Goal: Information Seeking & Learning: Learn about a topic

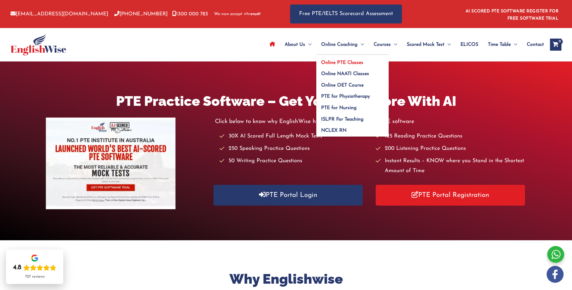
click at [343, 62] on span "Online PTE Classes" at bounding box center [342, 62] width 42 height 5
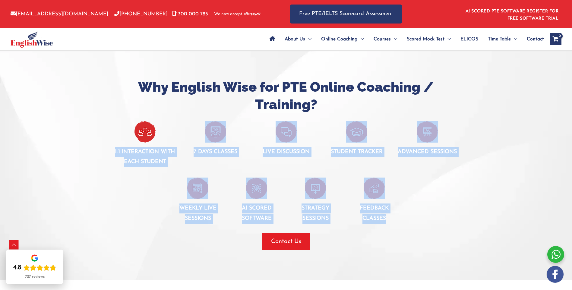
drag, startPoint x: 108, startPoint y: 149, endPoint x: 432, endPoint y: 214, distance: 331.0
click at [432, 214] on div "Why English Wise for PTE Online Coaching / Training? 1-1 interaction with each …" at bounding box center [286, 164] width 362 height 172
click at [432, 214] on div at bounding box center [432, 200] width 59 height 46
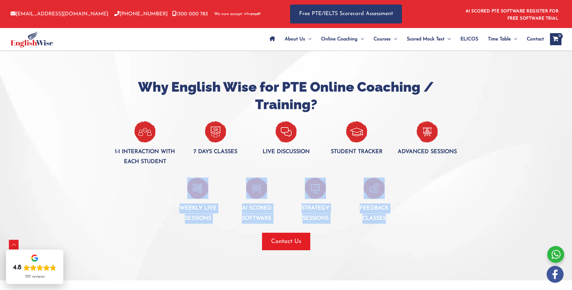
drag, startPoint x: 166, startPoint y: 205, endPoint x: 410, endPoint y: 221, distance: 244.3
click at [410, 221] on div "Weekly live sessions AI Scored software Strategy Sessions Feedback classes" at bounding box center [286, 195] width 353 height 57
click at [410, 221] on div at bounding box center [432, 200] width 59 height 46
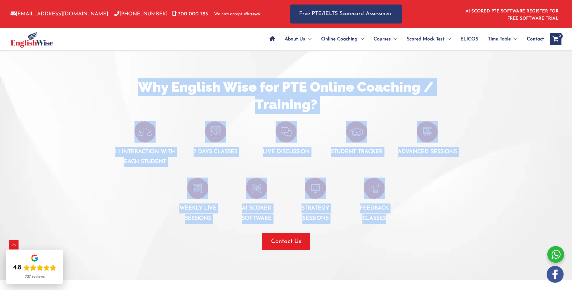
drag, startPoint x: 427, startPoint y: 222, endPoint x: 89, endPoint y: 159, distance: 343.4
click at [105, 159] on div "Why English Wise for PTE Online Coaching / Training? 1-1 interaction with each …" at bounding box center [286, 164] width 362 height 232
click at [89, 159] on div at bounding box center [286, 164] width 572 height 232
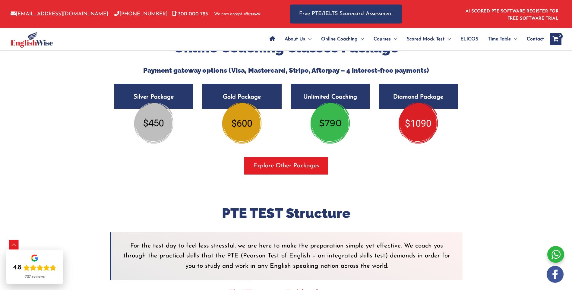
scroll to position [994, 0]
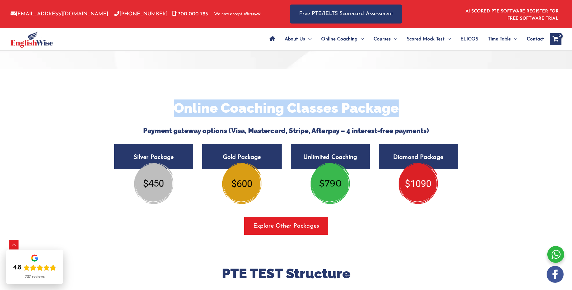
drag, startPoint x: 174, startPoint y: 105, endPoint x: 394, endPoint y: 109, distance: 220.3
click at [394, 109] on h2 "Online Coaching Classes Package" at bounding box center [286, 108] width 353 height 18
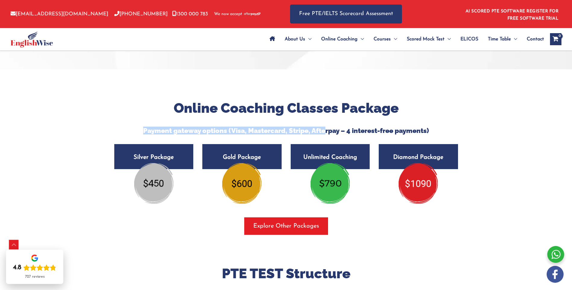
drag, startPoint x: 141, startPoint y: 130, endPoint x: 331, endPoint y: 131, distance: 190.1
click at [331, 131] on h5 "Payment gateway options (Visa, Mastercard, Stripe, Afterpay – 4 interest-free p…" at bounding box center [286, 131] width 353 height 8
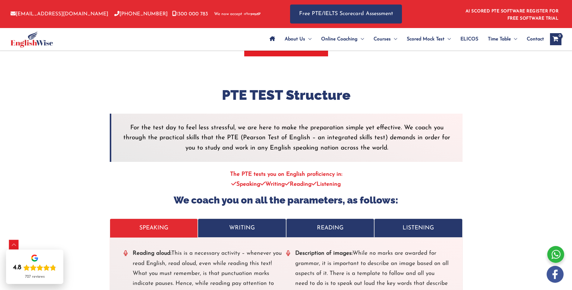
scroll to position [1175, 0]
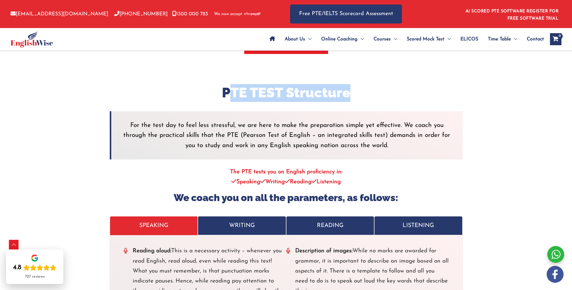
drag, startPoint x: 232, startPoint y: 93, endPoint x: 384, endPoint y: 96, distance: 152.2
click at [383, 96] on h2 "PTE TEST Structure" at bounding box center [286, 93] width 353 height 18
drag, startPoint x: 384, startPoint y: 96, endPoint x: 359, endPoint y: 96, distance: 24.4
click at [384, 96] on h2 "PTE TEST Structure" at bounding box center [286, 93] width 353 height 18
drag, startPoint x: 340, startPoint y: 93, endPoint x: 151, endPoint y: 94, distance: 188.3
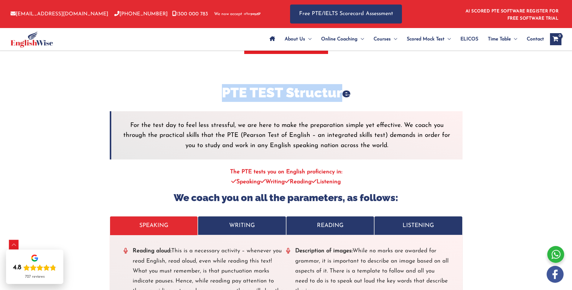
click at [151, 94] on h2 "PTE TEST Structure" at bounding box center [286, 93] width 353 height 18
drag, startPoint x: 151, startPoint y: 94, endPoint x: 221, endPoint y: 101, distance: 69.9
click at [221, 101] on h2 "PTE TEST Structure" at bounding box center [286, 93] width 353 height 18
drag, startPoint x: 218, startPoint y: 92, endPoint x: 379, endPoint y: 92, distance: 160.6
click at [379, 92] on h2 "PTE TEST Structure" at bounding box center [286, 93] width 353 height 18
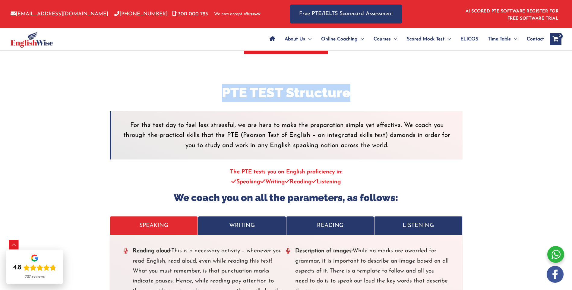
click at [379, 92] on h2 "PTE TEST Structure" at bounding box center [286, 93] width 353 height 18
drag, startPoint x: 258, startPoint y: 94, endPoint x: 161, endPoint y: 94, distance: 97.0
click at [161, 94] on h2 "PTE TEST Structure" at bounding box center [286, 93] width 353 height 18
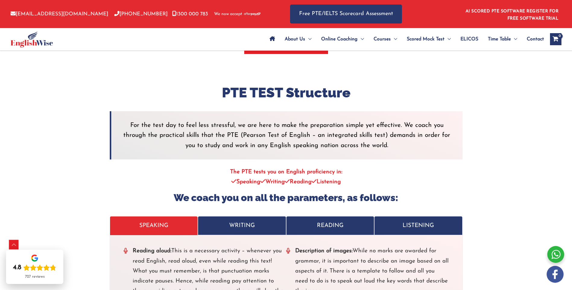
drag, startPoint x: 161, startPoint y: 94, endPoint x: 241, endPoint y: 100, distance: 80.1
click at [251, 102] on div at bounding box center [286, 107] width 353 height 10
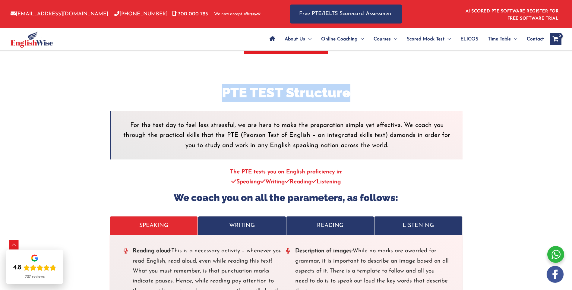
drag, startPoint x: 220, startPoint y: 91, endPoint x: 428, endPoint y: 91, distance: 207.9
click at [427, 91] on h2 "PTE TEST Structure" at bounding box center [286, 93] width 353 height 18
drag, startPoint x: 428, startPoint y: 91, endPoint x: 394, endPoint y: 95, distance: 34.5
click at [394, 95] on h2 "PTE TEST Structure" at bounding box center [286, 93] width 353 height 18
click at [360, 98] on h2 "PTE TEST Structure" at bounding box center [286, 93] width 353 height 18
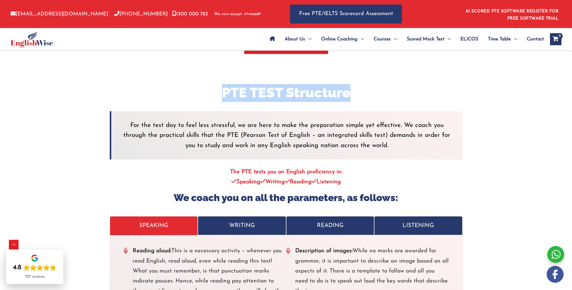
drag, startPoint x: 373, startPoint y: 97, endPoint x: 174, endPoint y: 98, distance: 199.2
click at [174, 98] on h2 "PTE TEST Structure" at bounding box center [286, 93] width 353 height 18
drag, startPoint x: 174, startPoint y: 98, endPoint x: 191, endPoint y: 98, distance: 16.9
click at [191, 98] on h2 "PTE TEST Structure" at bounding box center [286, 93] width 353 height 18
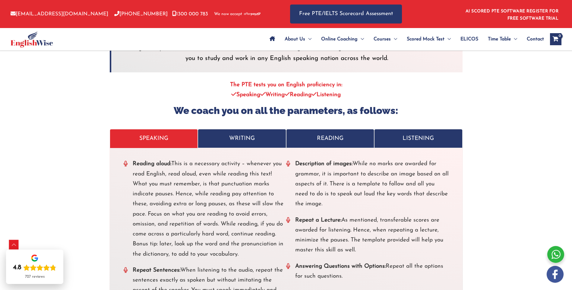
scroll to position [1326, 0]
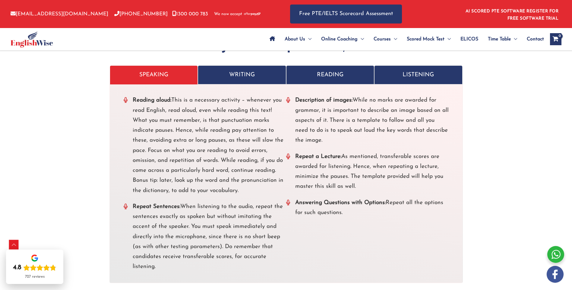
click at [244, 73] on p "WRITING" at bounding box center [242, 75] width 76 height 10
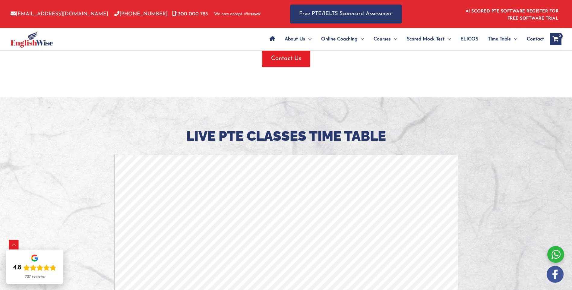
scroll to position [1507, 0]
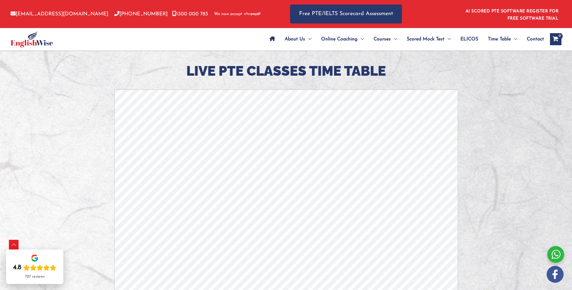
click at [500, 94] on div at bounding box center [286, 198] width 572 height 332
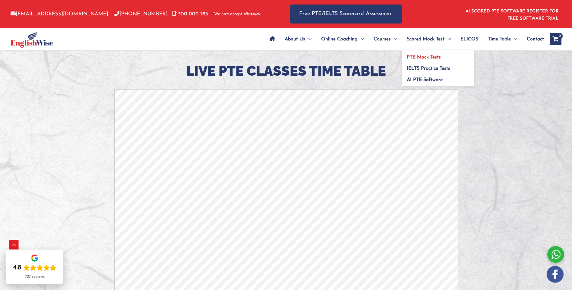
click at [435, 55] on span "PTE Mock Tests" at bounding box center [423, 57] width 34 height 5
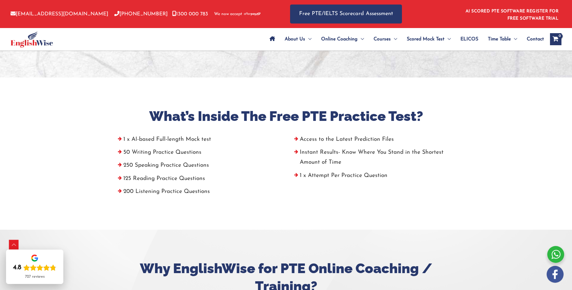
scroll to position [181, 0]
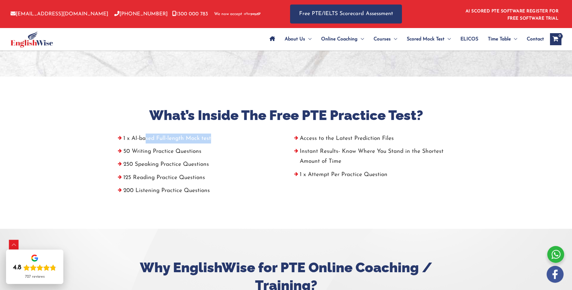
drag, startPoint x: 146, startPoint y: 139, endPoint x: 227, endPoint y: 143, distance: 80.9
click at [227, 143] on li "1 x AI-based Full-length Mock test" at bounding box center [197, 139] width 167 height 13
drag, startPoint x: 125, startPoint y: 151, endPoint x: 209, endPoint y: 154, distance: 84.1
click at [209, 154] on li "50 Writing Practice Questions" at bounding box center [197, 152] width 167 height 13
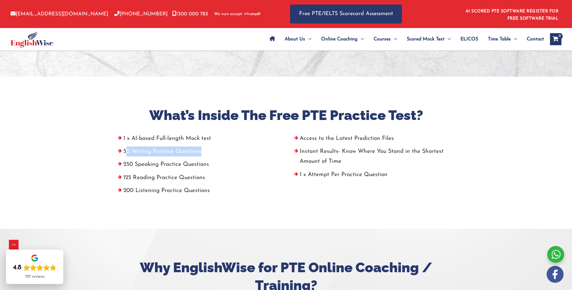
click at [209, 154] on li "50 Writing Practice Questions" at bounding box center [197, 152] width 167 height 13
drag, startPoint x: 127, startPoint y: 163, endPoint x: 221, endPoint y: 166, distance: 94.3
click at [221, 166] on li "250 Speaking Practice Questions" at bounding box center [197, 165] width 167 height 13
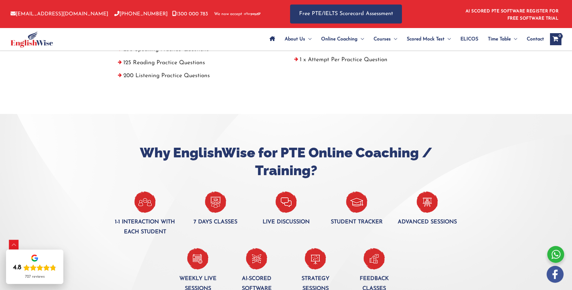
scroll to position [392, 0]
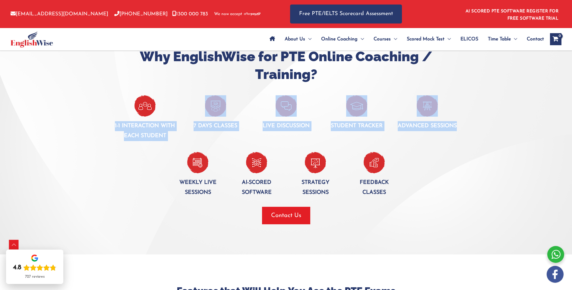
drag, startPoint x: 112, startPoint y: 122, endPoint x: 195, endPoint y: 143, distance: 85.3
click at [195, 143] on div "Why EnglishWise for PTE Online Coaching / Training? 1-1 interaction with each s…" at bounding box center [286, 136] width 353 height 176
click at [195, 143] on div "Weekly live sessions AI-Scored software Strategy Sessions Feedback classes" at bounding box center [286, 169] width 353 height 57
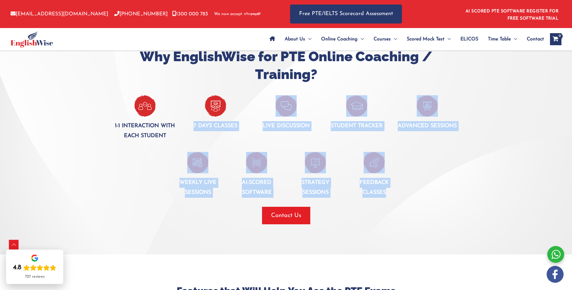
drag, startPoint x: 193, startPoint y: 123, endPoint x: 428, endPoint y: 184, distance: 242.6
click at [428, 184] on div "Why EnglishWise for PTE Online Coaching / Training? 1-1 interaction with each s…" at bounding box center [286, 136] width 353 height 176
click at [428, 184] on div at bounding box center [432, 175] width 59 height 46
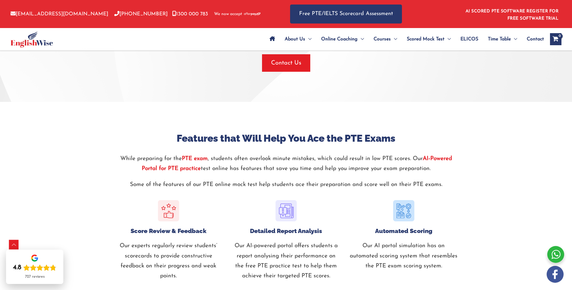
scroll to position [693, 0]
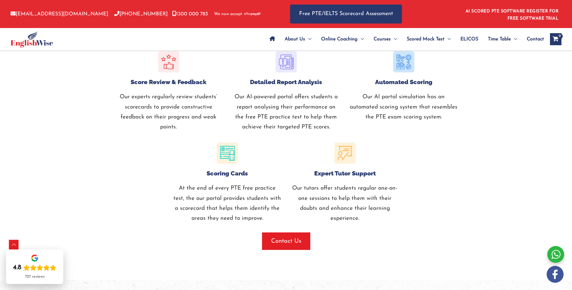
drag, startPoint x: 534, startPoint y: 39, endPoint x: 529, endPoint y: 40, distance: 5.3
click at [534, 39] on span "Contact" at bounding box center [534, 39] width 17 height 21
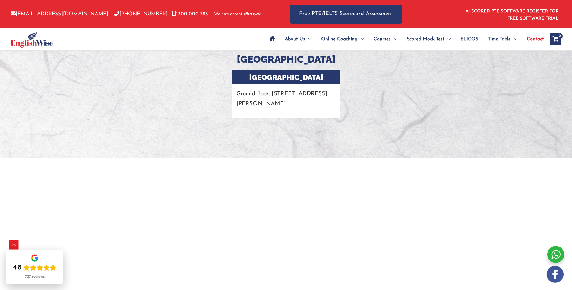
scroll to position [1296, 0]
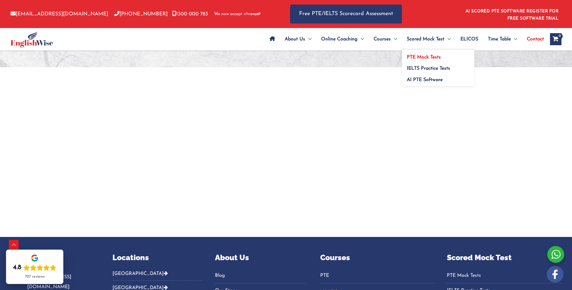
click at [423, 54] on link "PTE Mock Tests" at bounding box center [438, 54] width 72 height 11
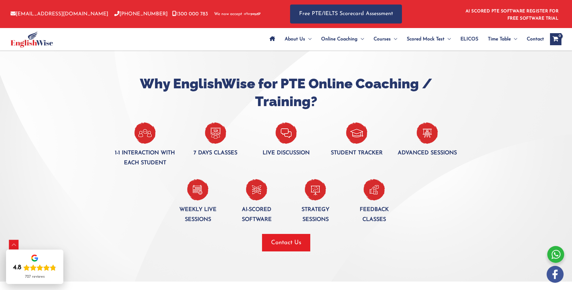
scroll to position [482, 0]
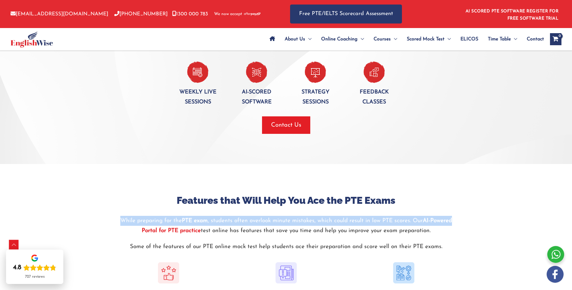
drag, startPoint x: 455, startPoint y: 221, endPoint x: 204, endPoint y: 210, distance: 251.5
click at [205, 210] on div "Features that Will Help You Ace the PTE Exams While preparing for the PTE exam …" at bounding box center [286, 227] width 344 height 67
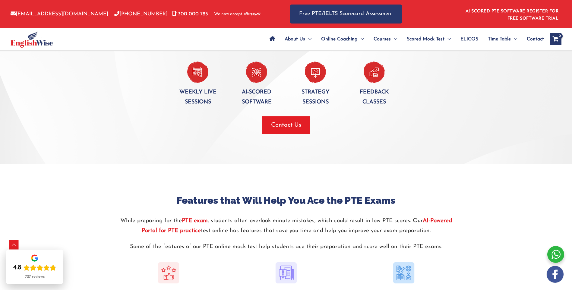
drag, startPoint x: 204, startPoint y: 210, endPoint x: 159, endPoint y: 196, distance: 47.1
click at [148, 198] on h3 "Features that Will Help You Ace the PTE Exams" at bounding box center [286, 200] width 344 height 13
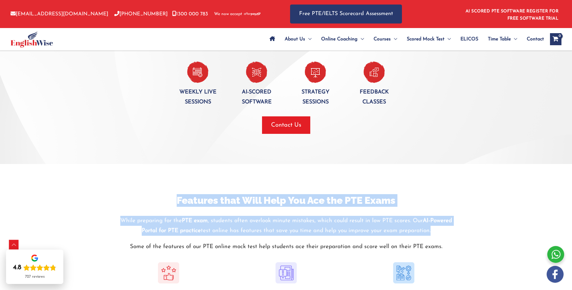
drag, startPoint x: 168, startPoint y: 196, endPoint x: 470, endPoint y: 239, distance: 304.6
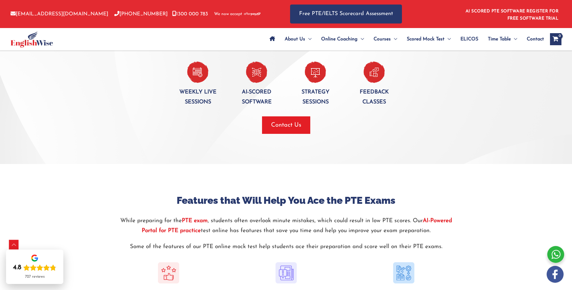
drag, startPoint x: 470, startPoint y: 239, endPoint x: 457, endPoint y: 256, distance: 21.6
click at [459, 258] on div "Features that Will Help You Ace the PTE Exams While preparing for the PTE exam …" at bounding box center [286, 227] width 353 height 67
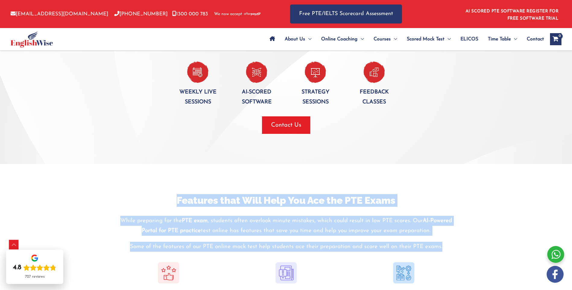
drag, startPoint x: 452, startPoint y: 252, endPoint x: 131, endPoint y: 191, distance: 326.8
drag, startPoint x: 160, startPoint y: 190, endPoint x: 475, endPoint y: 251, distance: 321.1
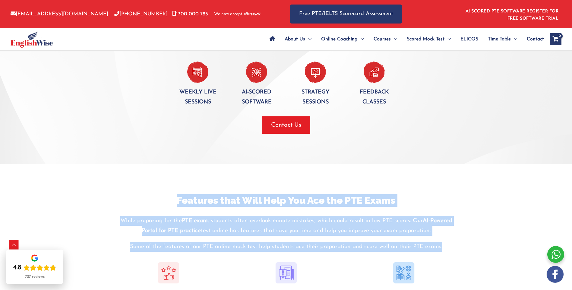
drag, startPoint x: 472, startPoint y: 251, endPoint x: 143, endPoint y: 197, distance: 333.5
click at [143, 197] on h3 "Features that Will Help You Ace the PTE Exams" at bounding box center [286, 200] width 344 height 13
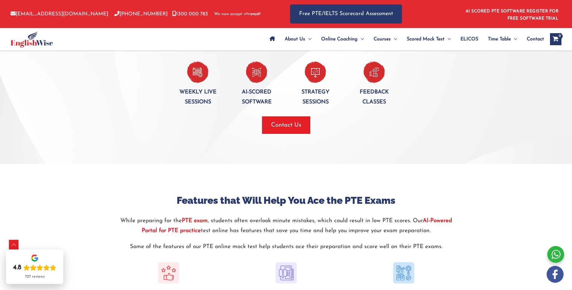
drag, startPoint x: 187, startPoint y: 202, endPoint x: 448, endPoint y: 235, distance: 263.6
click at [448, 235] on div "Features that Will Help You Ace the PTE Exams While preparing for the PTE exam …" at bounding box center [286, 227] width 344 height 67
drag, startPoint x: 448, startPoint y: 235, endPoint x: 460, endPoint y: 247, distance: 17.5
click at [461, 246] on div "Features that Will Help You Ace the PTE Exams While preparing for the PTE exam …" at bounding box center [286, 227] width 353 height 67
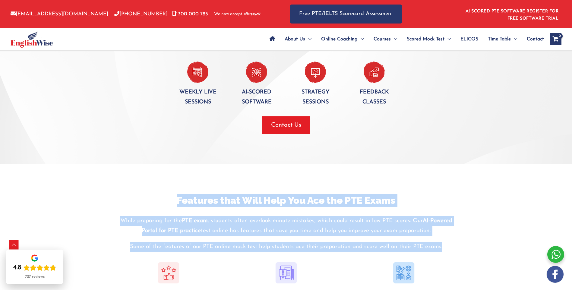
drag, startPoint x: 455, startPoint y: 249, endPoint x: 155, endPoint y: 199, distance: 304.3
click at [155, 199] on div "Features that Will Help You Ace the PTE Exams While preparing for the PTE exam …" at bounding box center [286, 227] width 344 height 67
click at [154, 199] on h3 "Features that Will Help You Ace the PTE Exams" at bounding box center [286, 200] width 344 height 13
drag, startPoint x: 148, startPoint y: 197, endPoint x: 455, endPoint y: 253, distance: 311.8
click at [455, 253] on div "Features that Will Help You Ace the PTE Exams While preparing for the PTE exam …" at bounding box center [286, 227] width 344 height 67
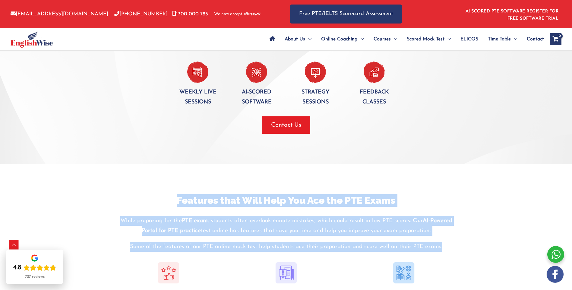
click at [455, 253] on div at bounding box center [286, 256] width 344 height 9
drag, startPoint x: 455, startPoint y: 253, endPoint x: 159, endPoint y: 186, distance: 304.2
drag, startPoint x: 159, startPoint y: 186, endPoint x: 154, endPoint y: 190, distance: 6.0
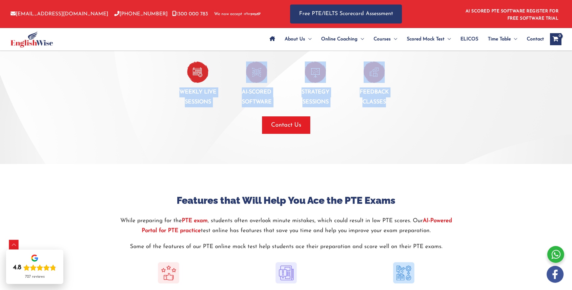
drag, startPoint x: 174, startPoint y: 88, endPoint x: 425, endPoint y: 107, distance: 251.4
click at [425, 107] on div "Weekly live sessions AI-Scored software Strategy Sessions Feedback classes" at bounding box center [286, 79] width 353 height 57
click at [425, 107] on div at bounding box center [432, 84] width 59 height 46
drag, startPoint x: 425, startPoint y: 107, endPoint x: 168, endPoint y: 71, distance: 258.7
click at [168, 71] on div "Weekly live sessions AI-Scored software Strategy Sessions Feedback classes" at bounding box center [286, 79] width 353 height 57
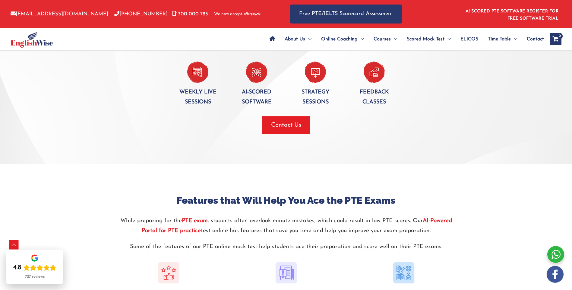
drag, startPoint x: 168, startPoint y: 71, endPoint x: 166, endPoint y: 67, distance: 4.6
click at [168, 71] on div "Weekly live sessions" at bounding box center [197, 84] width 59 height 46
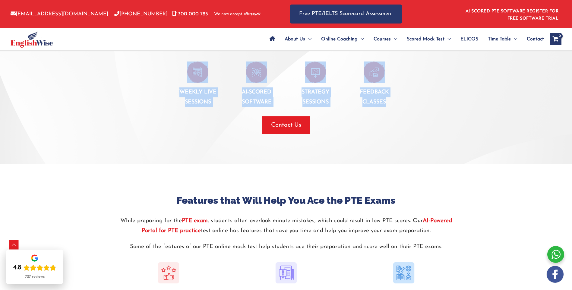
drag, startPoint x: 164, startPoint y: 64, endPoint x: 430, endPoint y: 99, distance: 268.5
click at [430, 99] on div "Weekly live sessions AI-Scored software Strategy Sessions Feedback classes" at bounding box center [286, 79] width 353 height 57
click at [430, 99] on div at bounding box center [432, 84] width 59 height 46
drag, startPoint x: 430, startPoint y: 99, endPoint x: 158, endPoint y: 58, distance: 275.2
click at [158, 58] on div "Weekly live sessions AI-Scored software Strategy Sessions Feedback classes" at bounding box center [286, 79] width 353 height 57
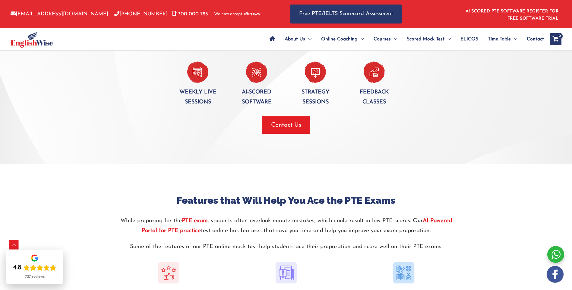
click at [158, 58] on div "Weekly live sessions AI-Scored software Strategy Sessions Feedback classes" at bounding box center [286, 79] width 353 height 57
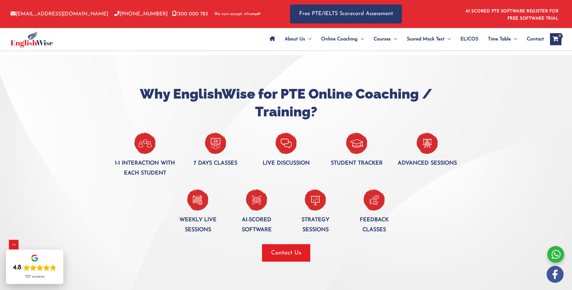
scroll to position [331, 0]
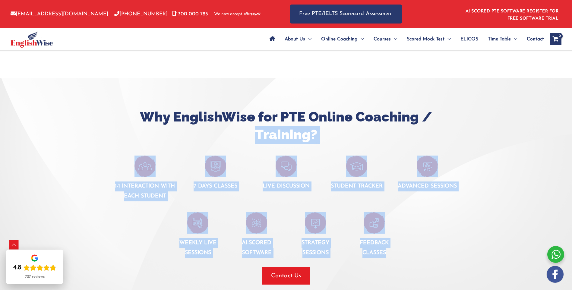
drag, startPoint x: 166, startPoint y: 165, endPoint x: 466, endPoint y: 247, distance: 310.8
click at [466, 247] on div "Why EnglishWise for PTE Online Coaching / Training? 1-1 interaction with each s…" at bounding box center [286, 196] width 362 height 176
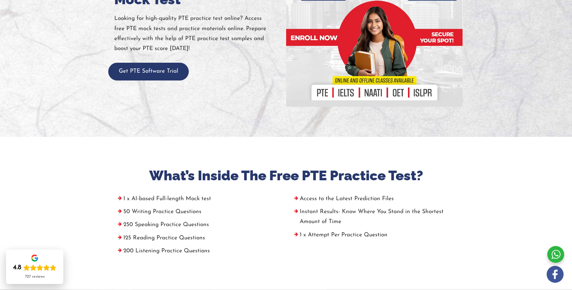
scroll to position [0, 0]
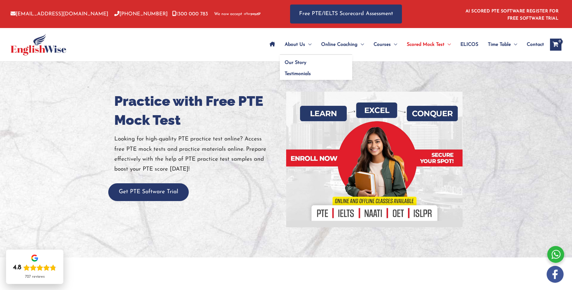
drag, startPoint x: 302, startPoint y: 44, endPoint x: 302, endPoint y: 48, distance: 4.2
click at [302, 44] on span "About Us" at bounding box center [294, 44] width 20 height 21
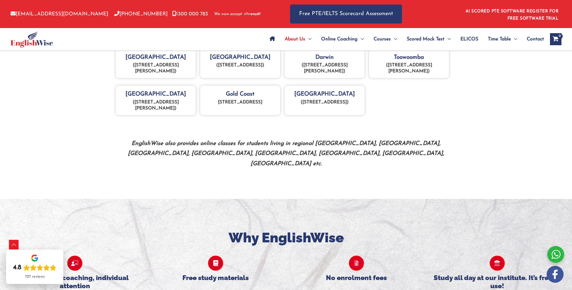
scroll to position [512, 0]
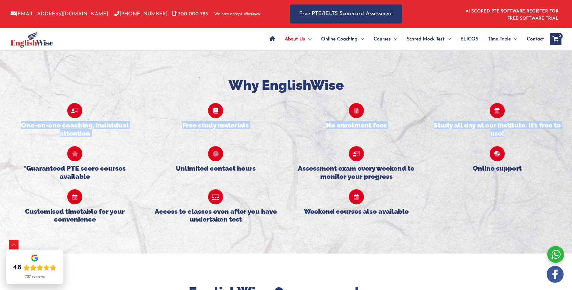
drag, startPoint x: 18, startPoint y: 113, endPoint x: 112, endPoint y: 128, distance: 95.5
click at [112, 128] on div "One-on-one coaching, individual attention Free study materials No enrolment fee…" at bounding box center [286, 158] width 563 height 129
click at [112, 137] on div "*Guaranteed PTE score courses available" at bounding box center [75, 158] width 141 height 43
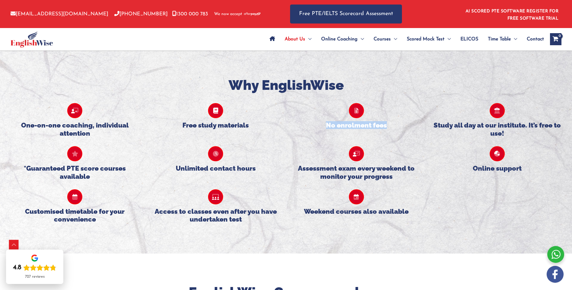
drag, startPoint x: 320, startPoint y: 113, endPoint x: 401, endPoint y: 118, distance: 81.5
click at [401, 121] on h5 "No enrolment fees" at bounding box center [356, 125] width 129 height 8
drag, startPoint x: 401, startPoint y: 118, endPoint x: 440, endPoint y: 116, distance: 38.3
click at [440, 121] on h5 "Study all day at our institute. It’s free to use!" at bounding box center [496, 129] width 129 height 16
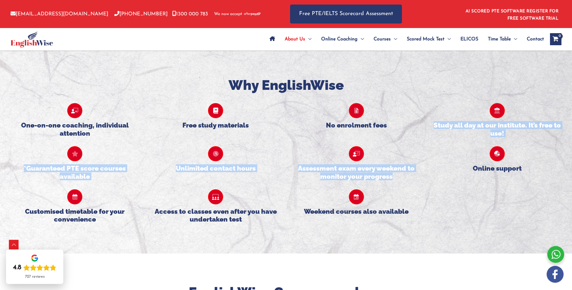
drag, startPoint x: 433, startPoint y: 115, endPoint x: 495, endPoint y: 135, distance: 64.8
click at [495, 135] on div "One-on-one coaching, individual attention Free study materials No enrolment fee…" at bounding box center [286, 158] width 563 height 129
drag, startPoint x: 495, startPoint y: 135, endPoint x: 463, endPoint y: 131, distance: 31.8
click at [463, 137] on div "Online support" at bounding box center [496, 158] width 141 height 43
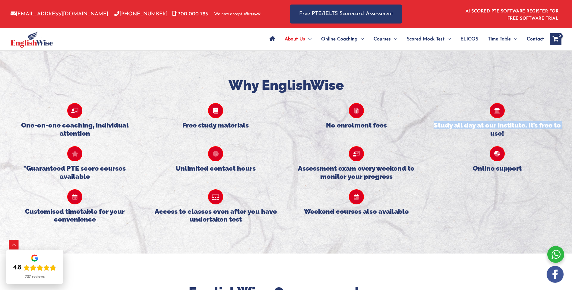
drag, startPoint x: 433, startPoint y: 114, endPoint x: 475, endPoint y: 123, distance: 42.8
click at [475, 123] on h5 "Study all day at our institute. It’s free to use!" at bounding box center [496, 129] width 129 height 16
click at [476, 123] on h5 "Study all day at our institute. It’s free to use!" at bounding box center [496, 129] width 129 height 16
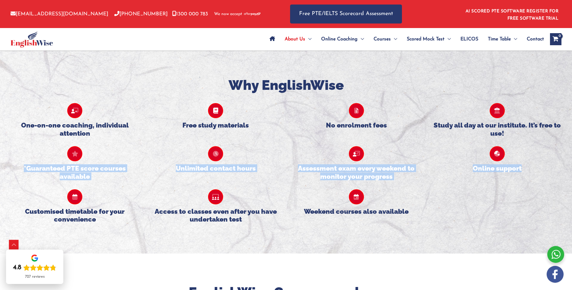
drag, startPoint x: 21, startPoint y: 158, endPoint x: 115, endPoint y: 174, distance: 96.0
click at [115, 174] on div "One-on-one coaching, individual attention Free study materials No enrolment fee…" at bounding box center [286, 158] width 563 height 129
click at [115, 180] on div "Customised timetable for your convenience" at bounding box center [75, 201] width 141 height 43
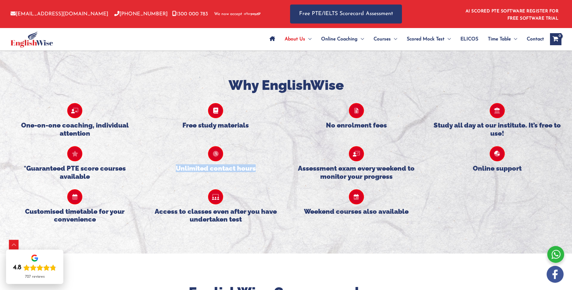
drag, startPoint x: 175, startPoint y: 159, endPoint x: 275, endPoint y: 165, distance: 99.7
click at [275, 165] on div "Unlimited contact hours" at bounding box center [215, 158] width 141 height 43
drag, startPoint x: 275, startPoint y: 165, endPoint x: 278, endPoint y: 166, distance: 3.4
click at [275, 165] on div "Unlimited contact hours" at bounding box center [215, 158] width 141 height 43
drag, startPoint x: 299, startPoint y: 156, endPoint x: 424, endPoint y: 169, distance: 125.8
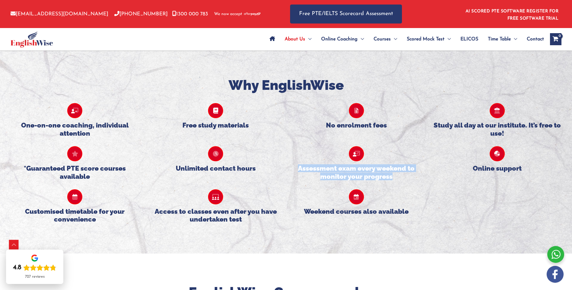
click at [424, 169] on div "Assessment exam every weekend to monitor your progress" at bounding box center [356, 158] width 141 height 43
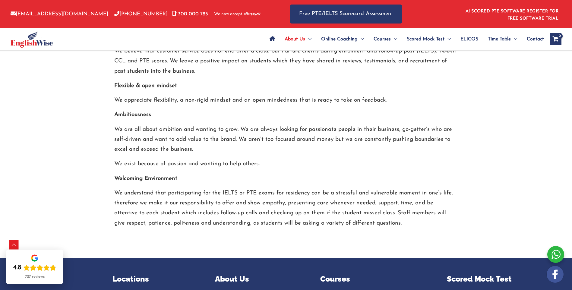
scroll to position [844, 0]
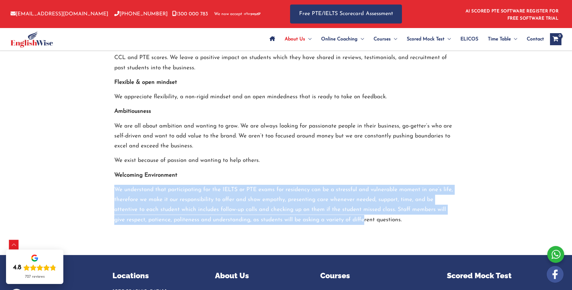
drag, startPoint x: 112, startPoint y: 179, endPoint x: 341, endPoint y: 214, distance: 231.7
click at [341, 214] on div "EnglishWise Company values Customer service EnglishWise business prides itself …" at bounding box center [286, 88] width 353 height 273
click at [341, 214] on p "We understand that participating for the IELTS or PTE exams for residency can b…" at bounding box center [286, 205] width 344 height 40
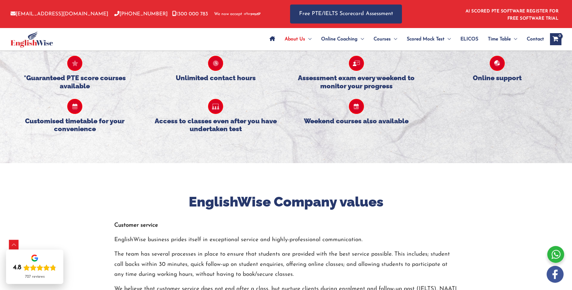
scroll to position [362, 0]
